Goal: Task Accomplishment & Management: Use online tool/utility

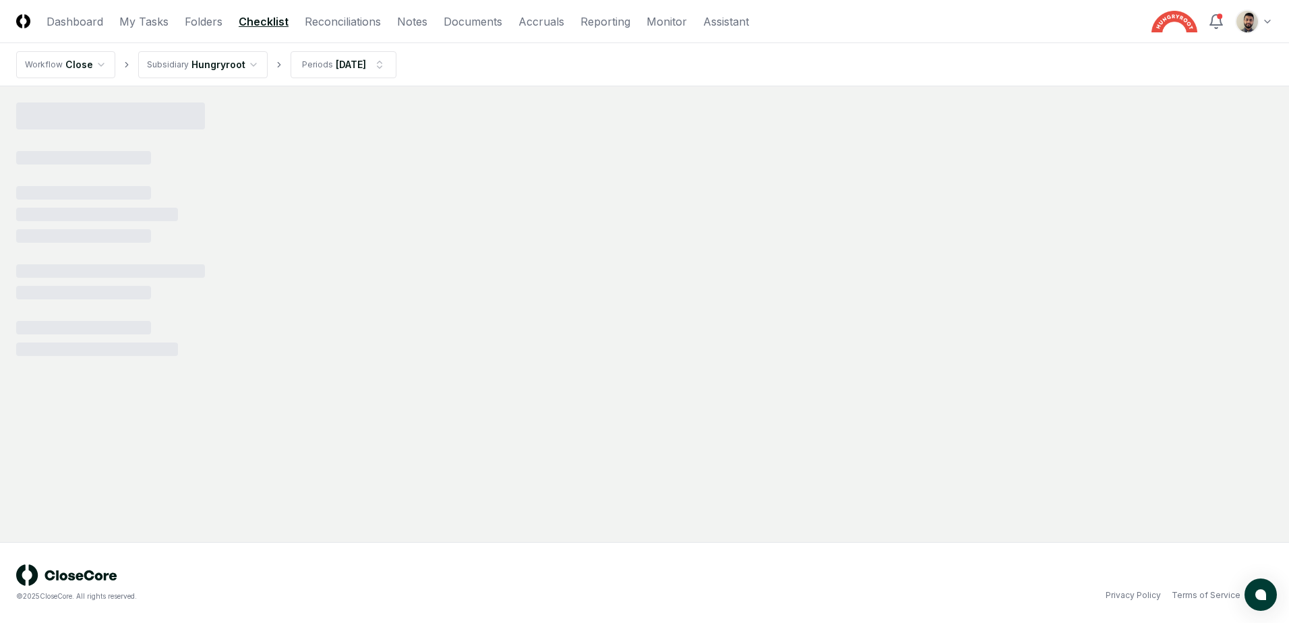
click at [380, 63] on html "CloseCore Dashboard My Tasks Folders Checklist Reconciliations Notes Documents …" at bounding box center [644, 311] width 1289 height 623
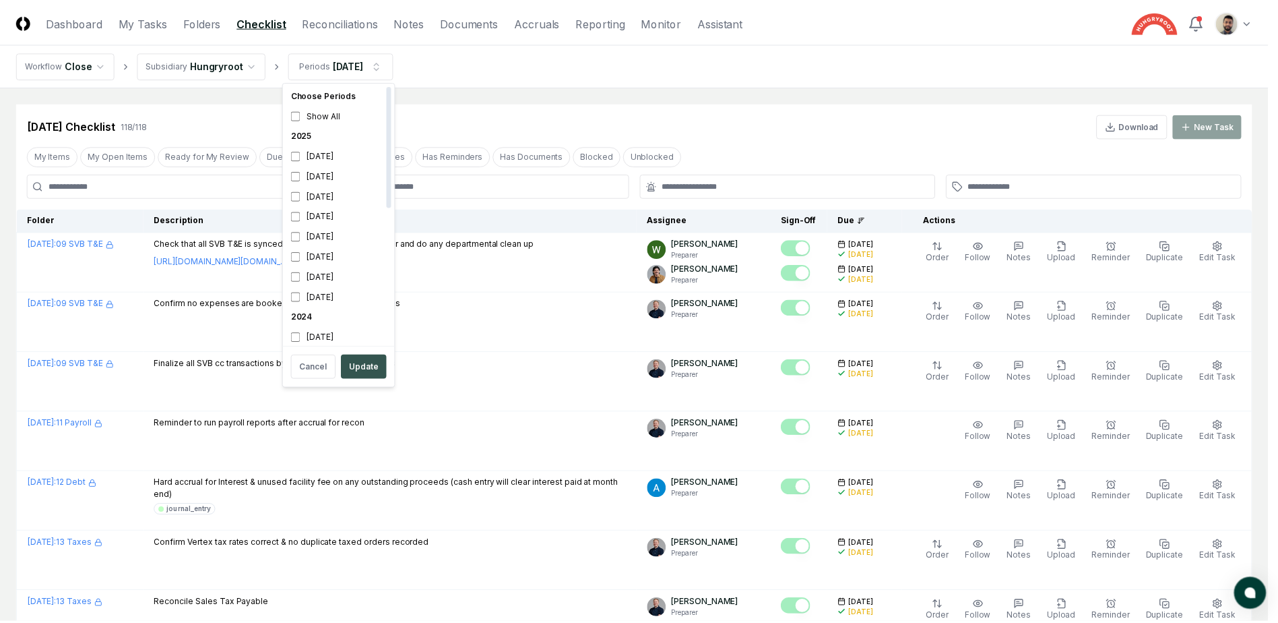
scroll to position [4, 0]
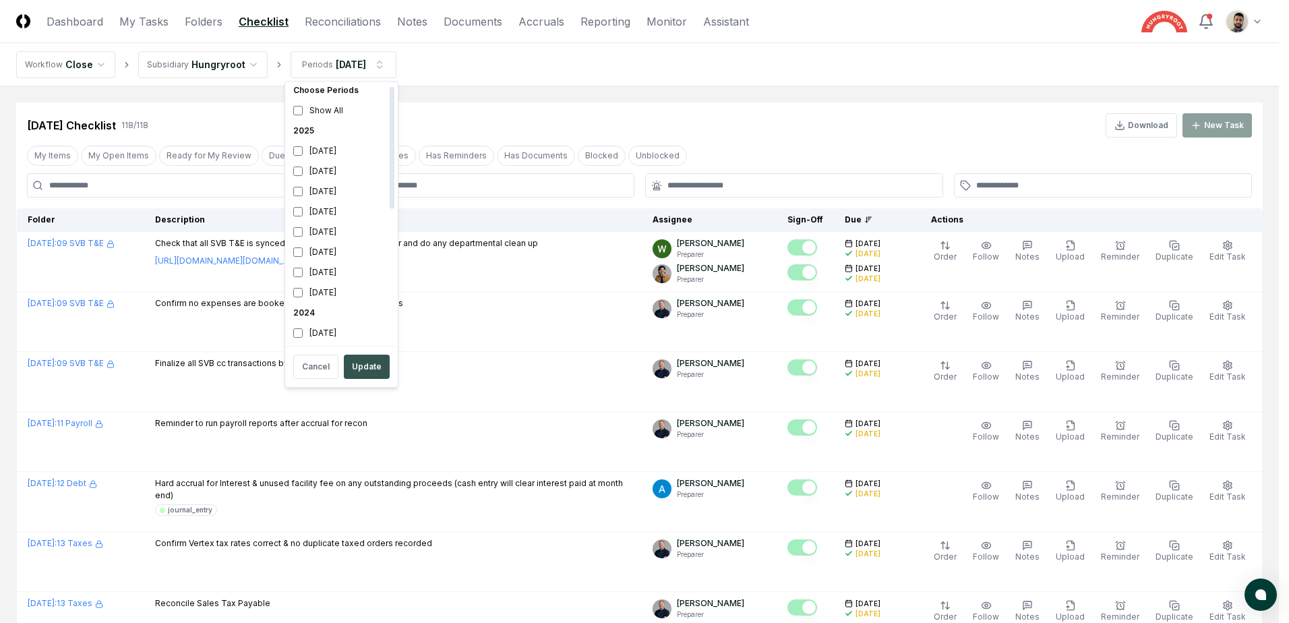
click at [364, 367] on button "Update" at bounding box center [367, 366] width 46 height 24
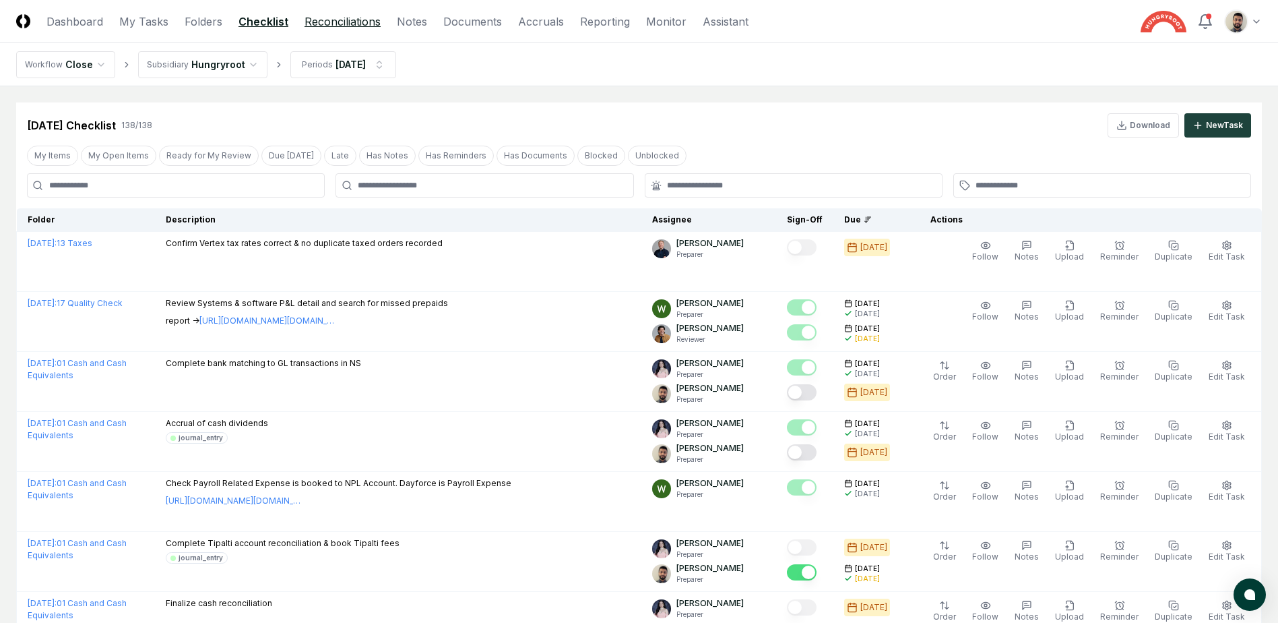
click at [353, 19] on link "Reconciliations" at bounding box center [343, 21] width 76 height 16
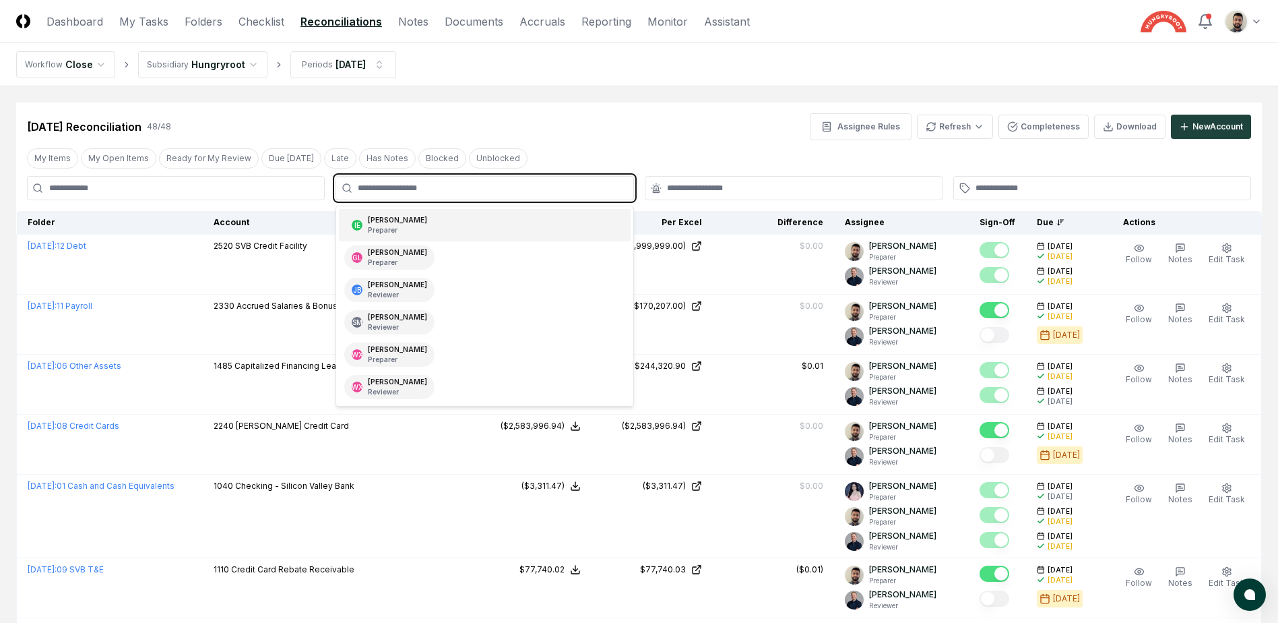
click at [414, 185] on input "text" at bounding box center [491, 188] width 267 height 12
click at [406, 227] on div "[PERSON_NAME] Preparer" at bounding box center [389, 225] width 90 height 24
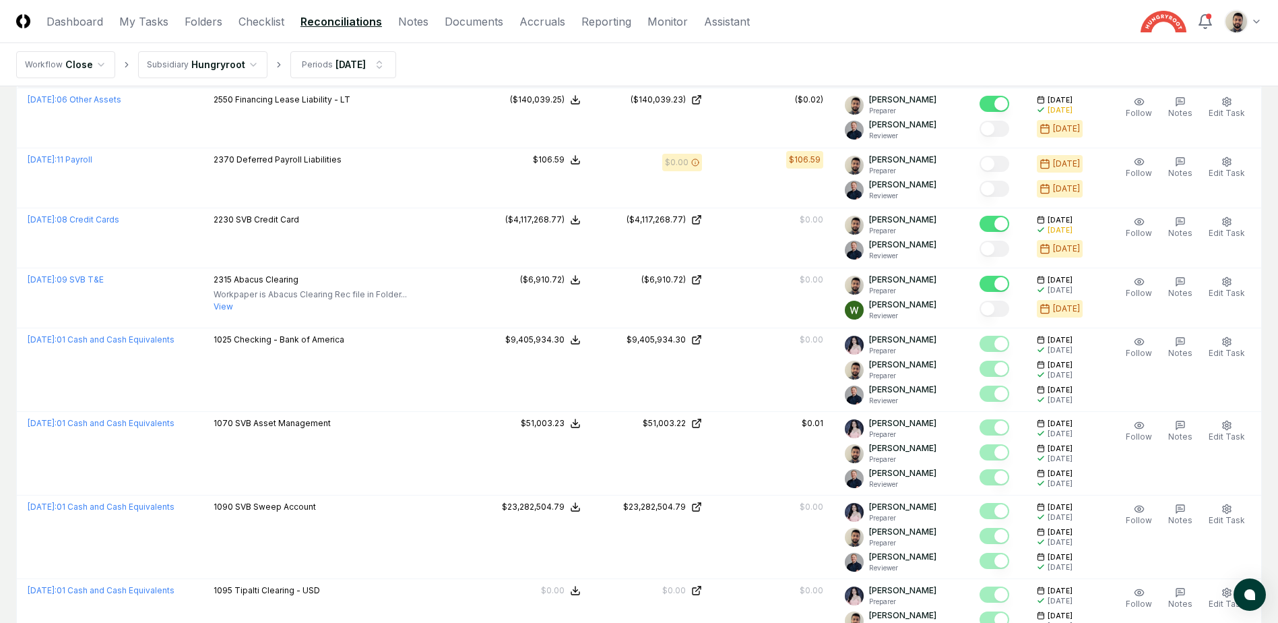
scroll to position [607, 0]
